Goal: Information Seeking & Learning: Understand process/instructions

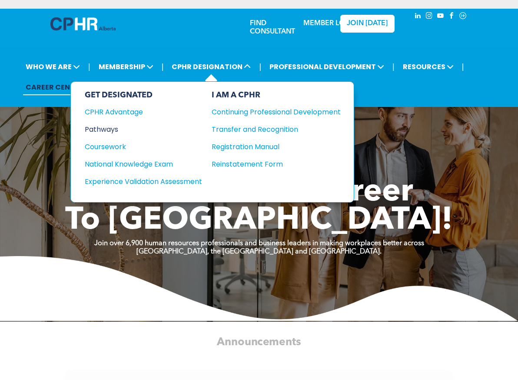
click at [109, 126] on div "Pathways" at bounding box center [138, 129] width 106 height 11
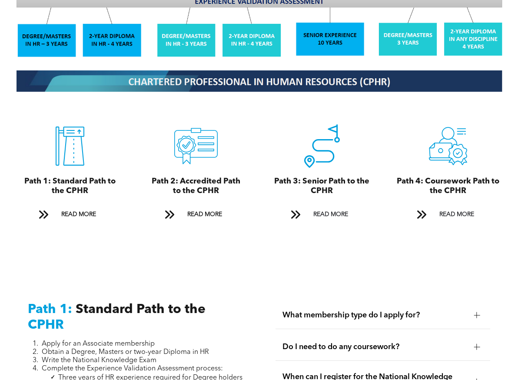
scroll to position [912, 0]
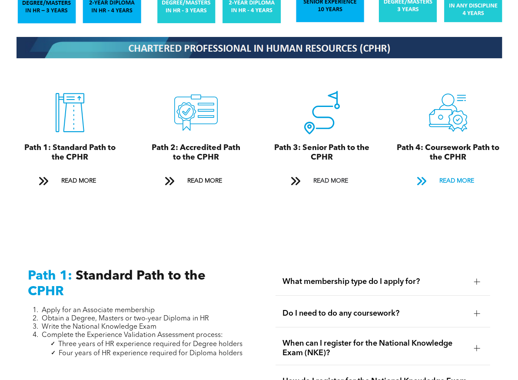
click at [450, 173] on span "READ MORE" at bounding box center [456, 181] width 41 height 16
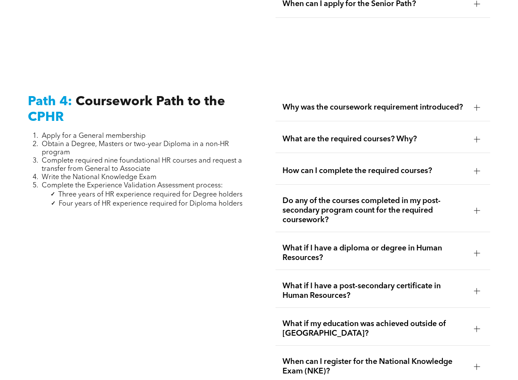
scroll to position [2587, 0]
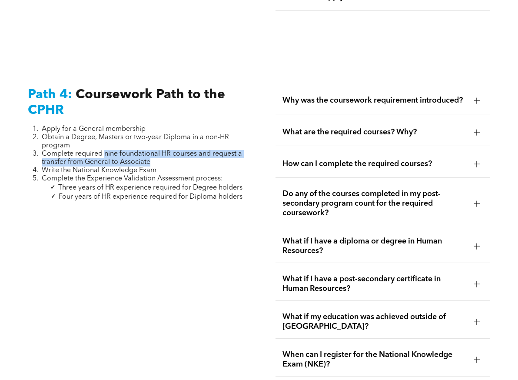
drag, startPoint x: 104, startPoint y: 103, endPoint x: 153, endPoint y: 111, distance: 49.7
click at [153, 150] on li "Complete required nine foundational HR courses and request a transfer from Gene…" at bounding box center [142, 158] width 201 height 17
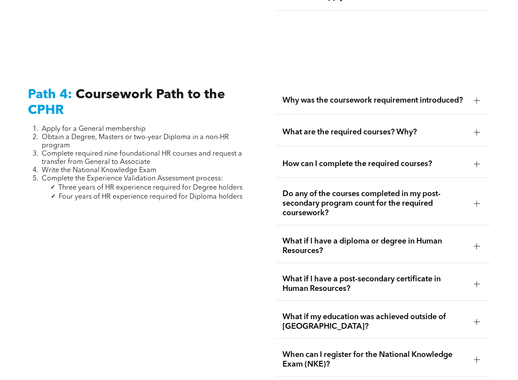
click at [457, 96] on span "Why was the coursework requirement introduced?" at bounding box center [374, 101] width 184 height 10
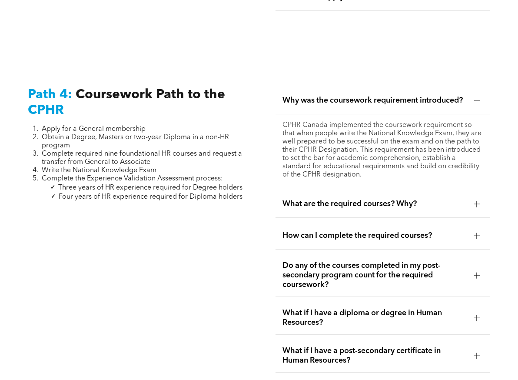
click at [402, 190] on div "What are the required courses? Why?" at bounding box center [382, 203] width 215 height 27
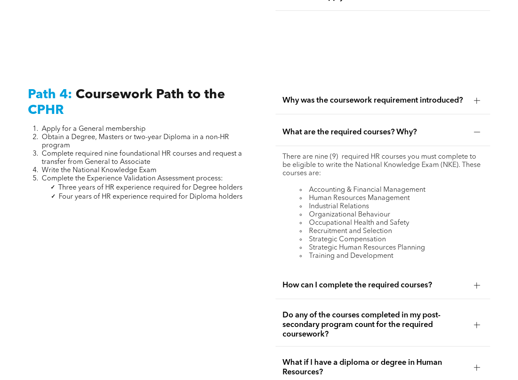
click at [445, 357] on span "What if I have a diploma or degree in Human Resources?" at bounding box center [374, 366] width 184 height 19
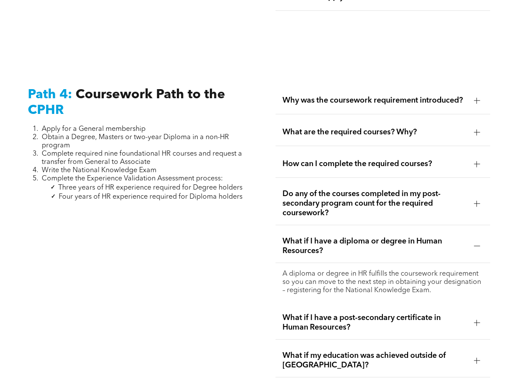
click at [471, 239] on div at bounding box center [476, 245] width 13 height 13
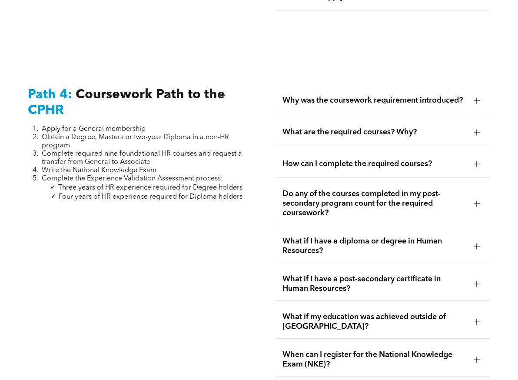
click at [479, 281] on div at bounding box center [476, 284] width 6 height 6
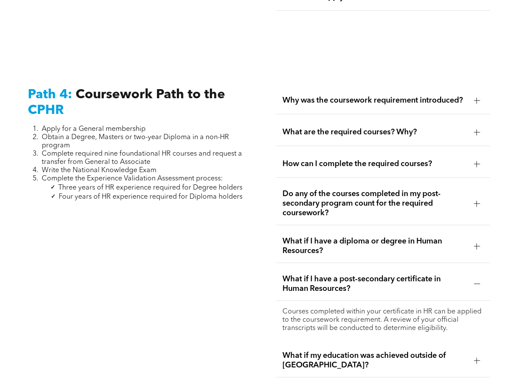
click at [479, 281] on div at bounding box center [476, 284] width 6 height 6
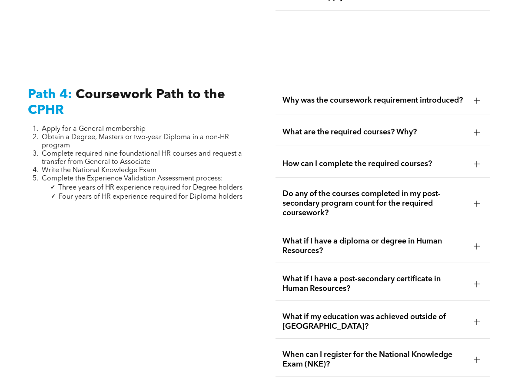
click at [467, 343] on div "When can I register for the National Knowledge Exam (NKE)?" at bounding box center [382, 359] width 215 height 33
click at [475, 356] on div at bounding box center [476, 359] width 6 height 6
click at [480, 197] on div at bounding box center [476, 203] width 13 height 13
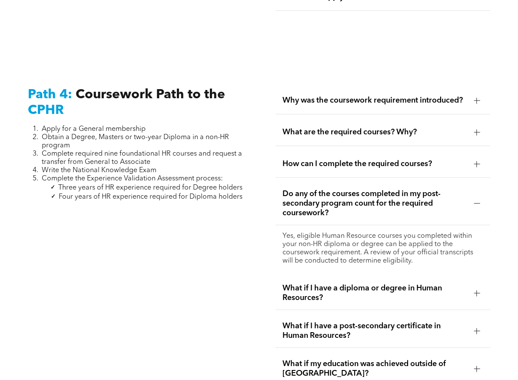
click at [346, 159] on span "How can I complete the required courses?" at bounding box center [374, 164] width 184 height 10
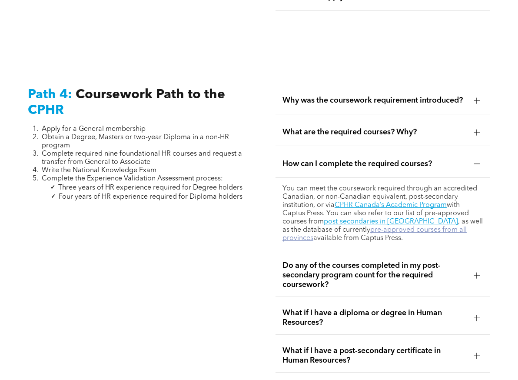
click at [372, 226] on link "pre-approved courses from all provinces" at bounding box center [374, 233] width 184 height 15
